Goal: Task Accomplishment & Management: Manage account settings

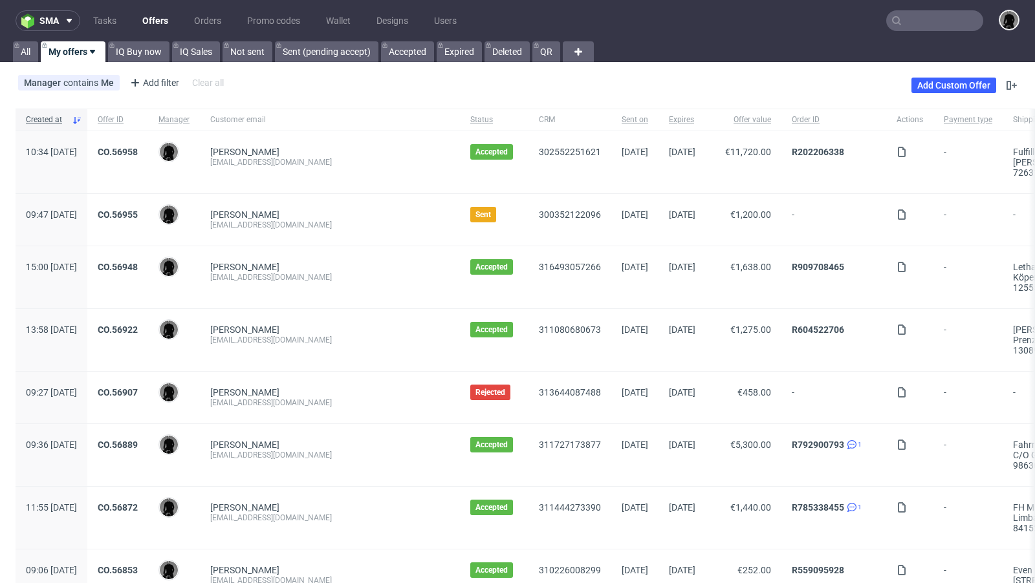
click at [304, 160] on div "[EMAIL_ADDRESS][DOMAIN_NAME]" at bounding box center [329, 162] width 239 height 10
copy div "[EMAIL_ADDRESS][DOMAIN_NAME]"
click at [904, 23] on input "text" at bounding box center [934, 20] width 97 height 21
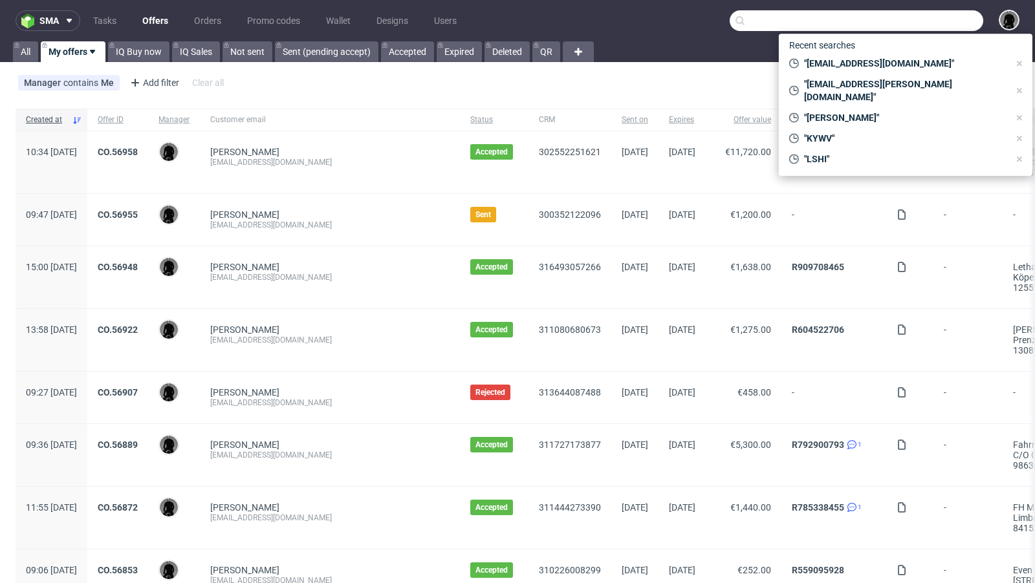
paste input "[EMAIL_ADDRESS][DOMAIN_NAME]"
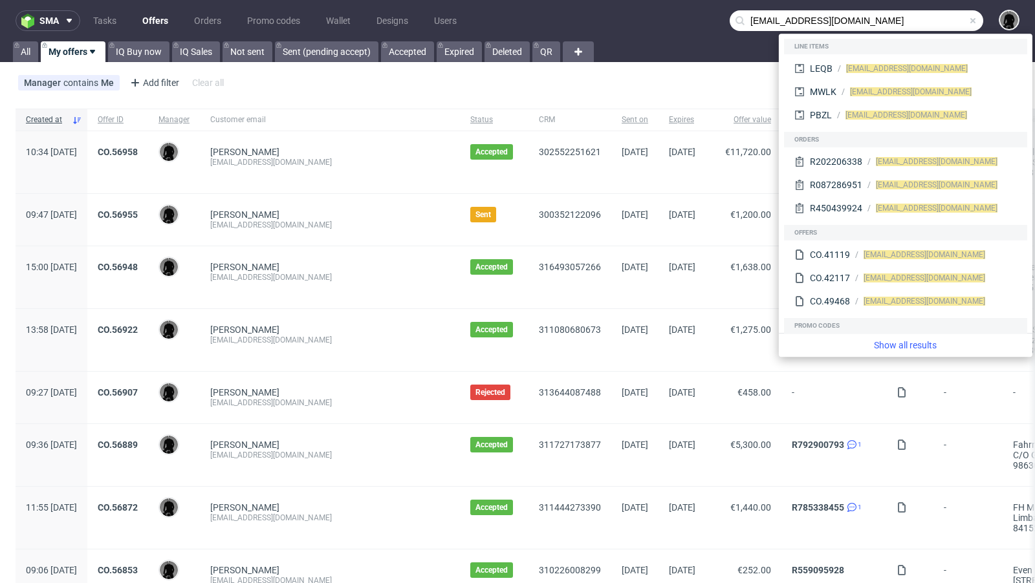
type input "[EMAIL_ADDRESS][DOMAIN_NAME]"
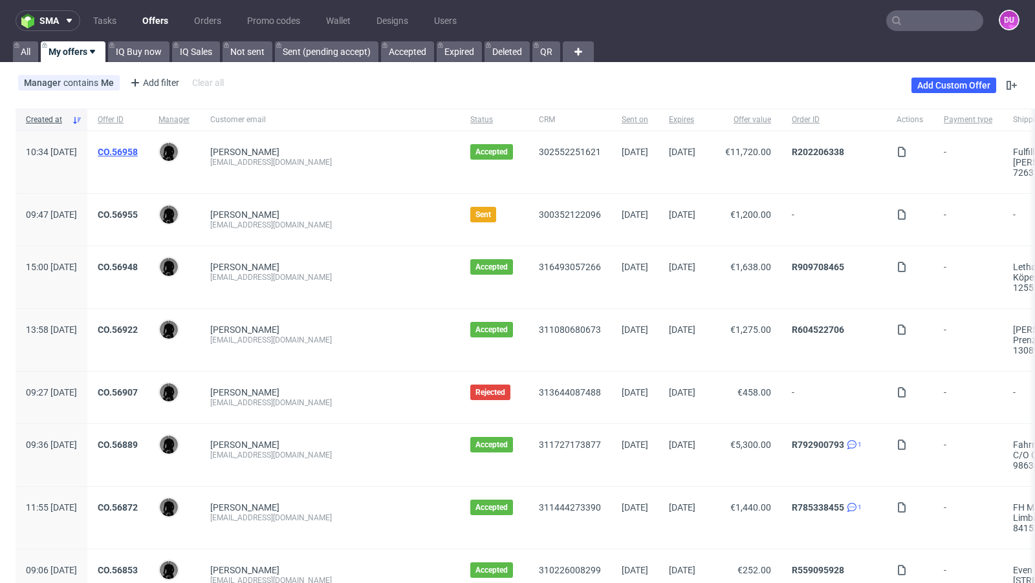
click at [138, 155] on link "CO.56958" at bounding box center [118, 152] width 40 height 10
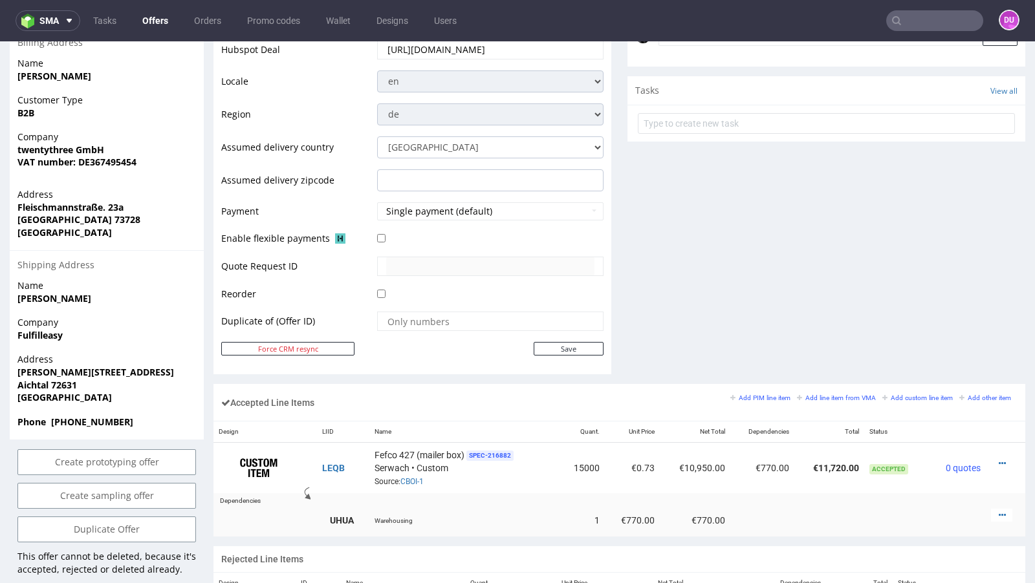
scroll to position [807, 0]
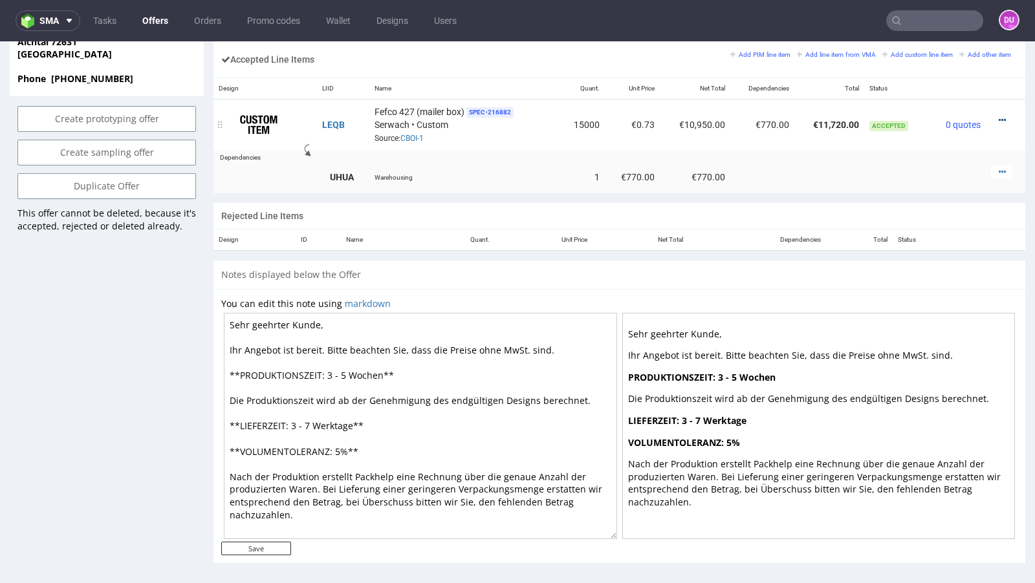
click at [999, 116] on icon at bounding box center [1002, 120] width 7 height 9
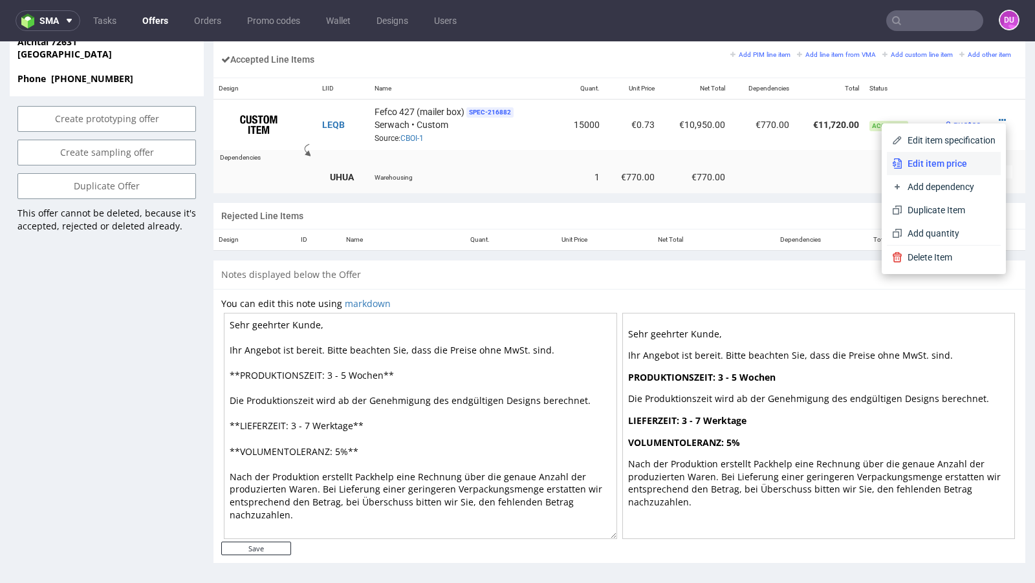
click at [940, 157] on span "Edit item price" at bounding box center [948, 163] width 93 height 13
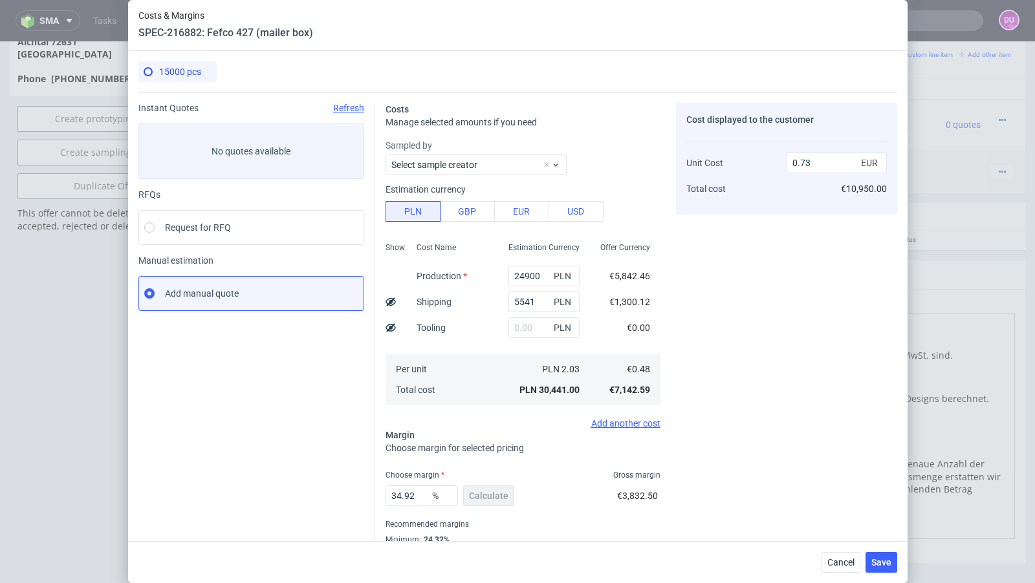
scroll to position [44, 0]
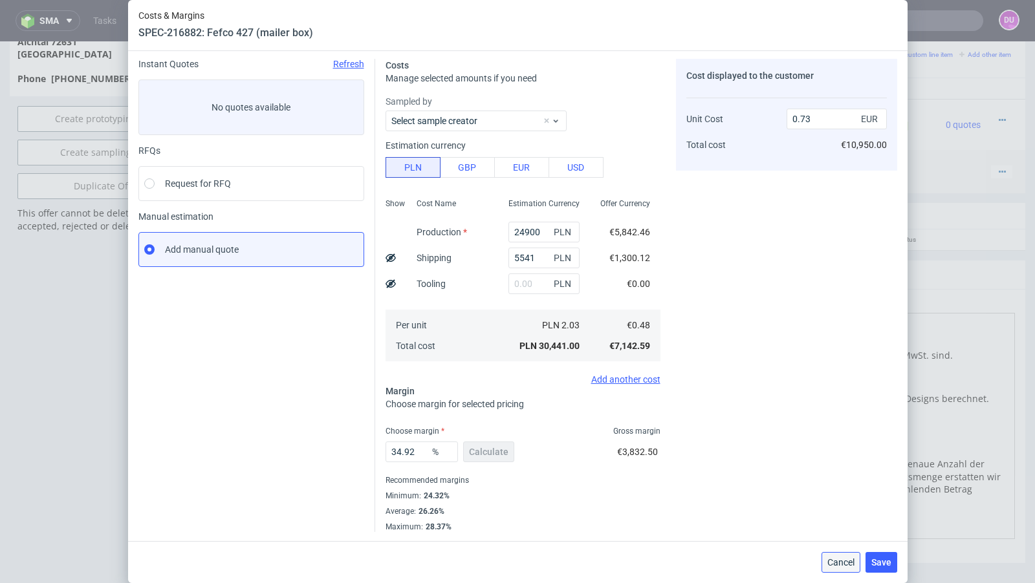
click at [836, 558] on span "Cancel" at bounding box center [840, 562] width 27 height 9
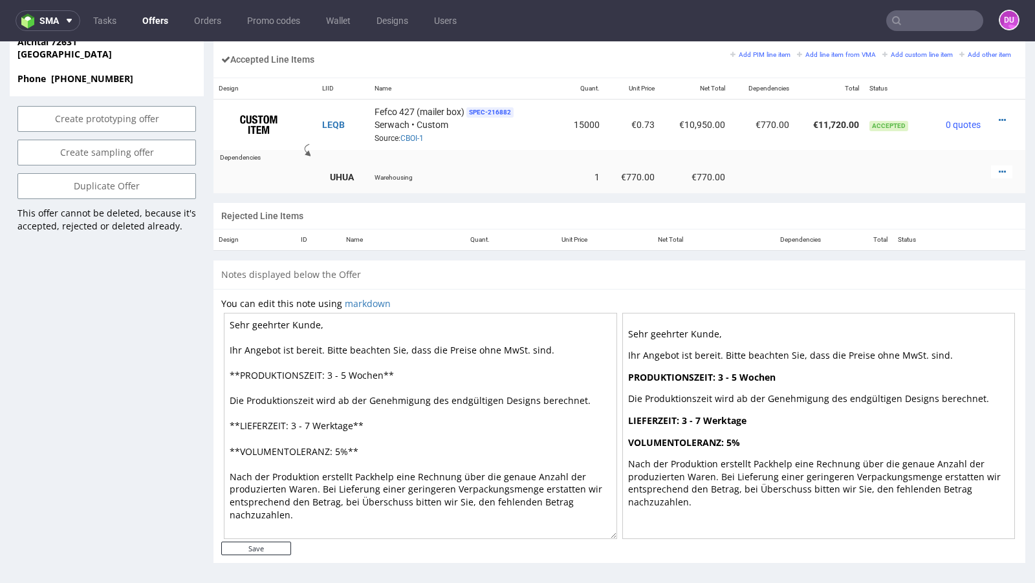
scroll to position [0, 0]
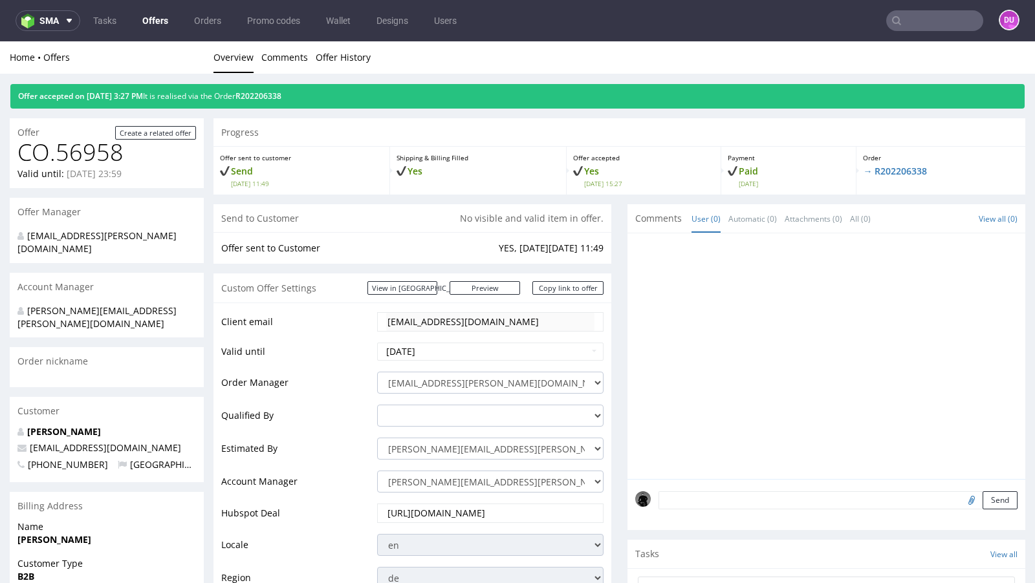
click at [149, 22] on link "Offers" at bounding box center [155, 20] width 41 height 21
